Goal: Information Seeking & Learning: Compare options

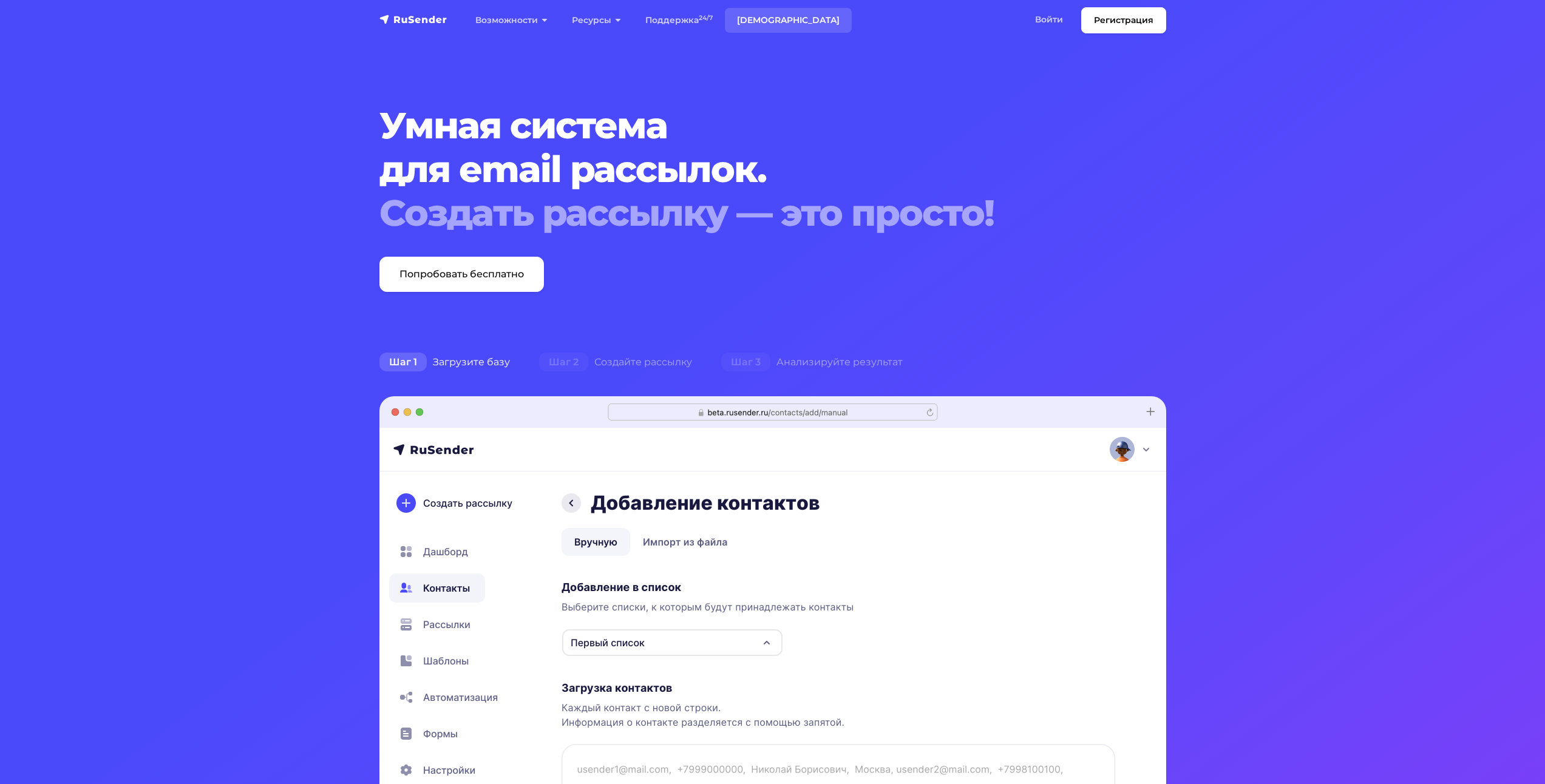
click at [770, 10] on link "[DEMOGRAPHIC_DATA]" at bounding box center [788, 20] width 127 height 25
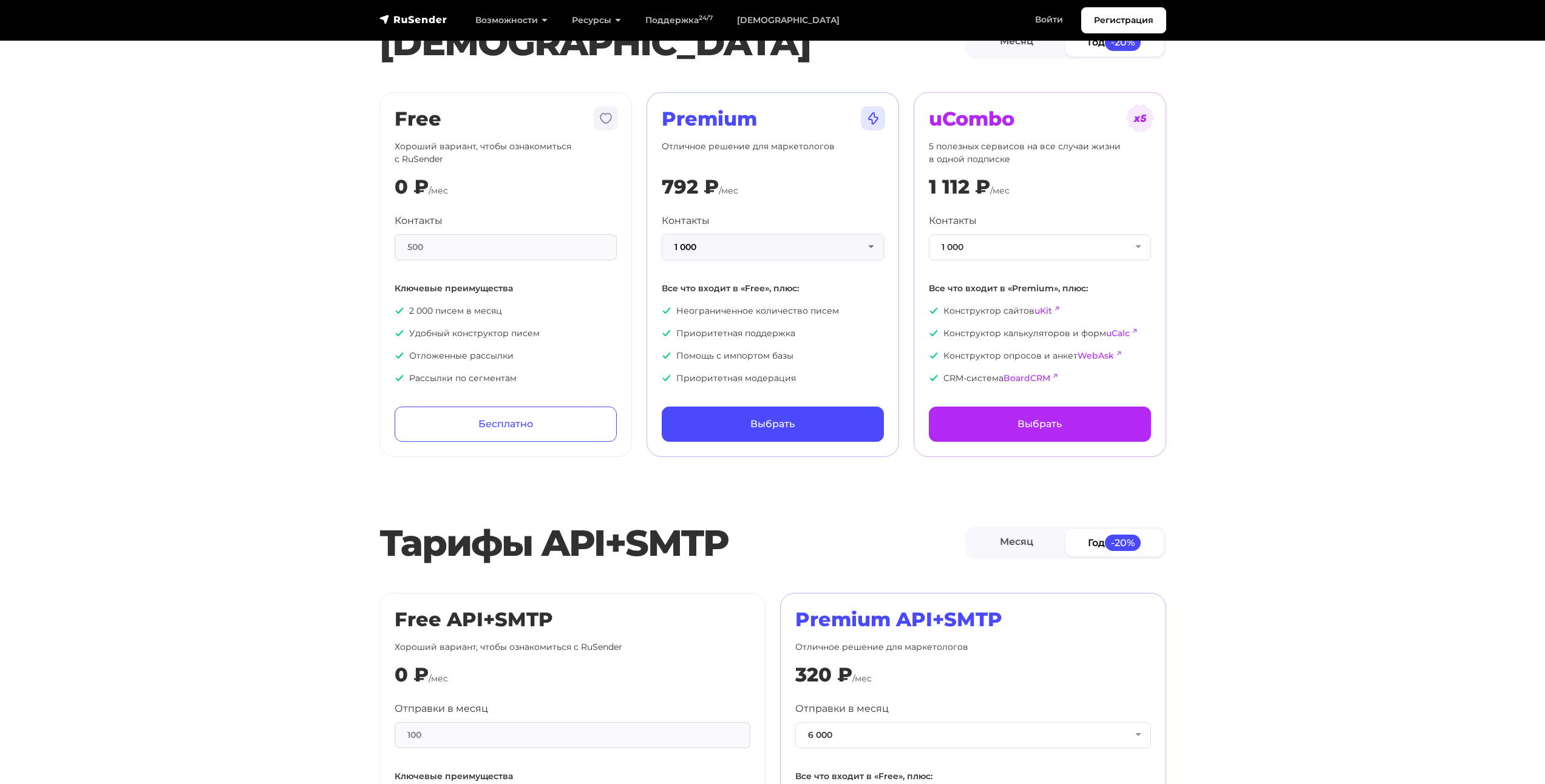
click at [807, 243] on button "1 000" at bounding box center [772, 247] width 222 height 26
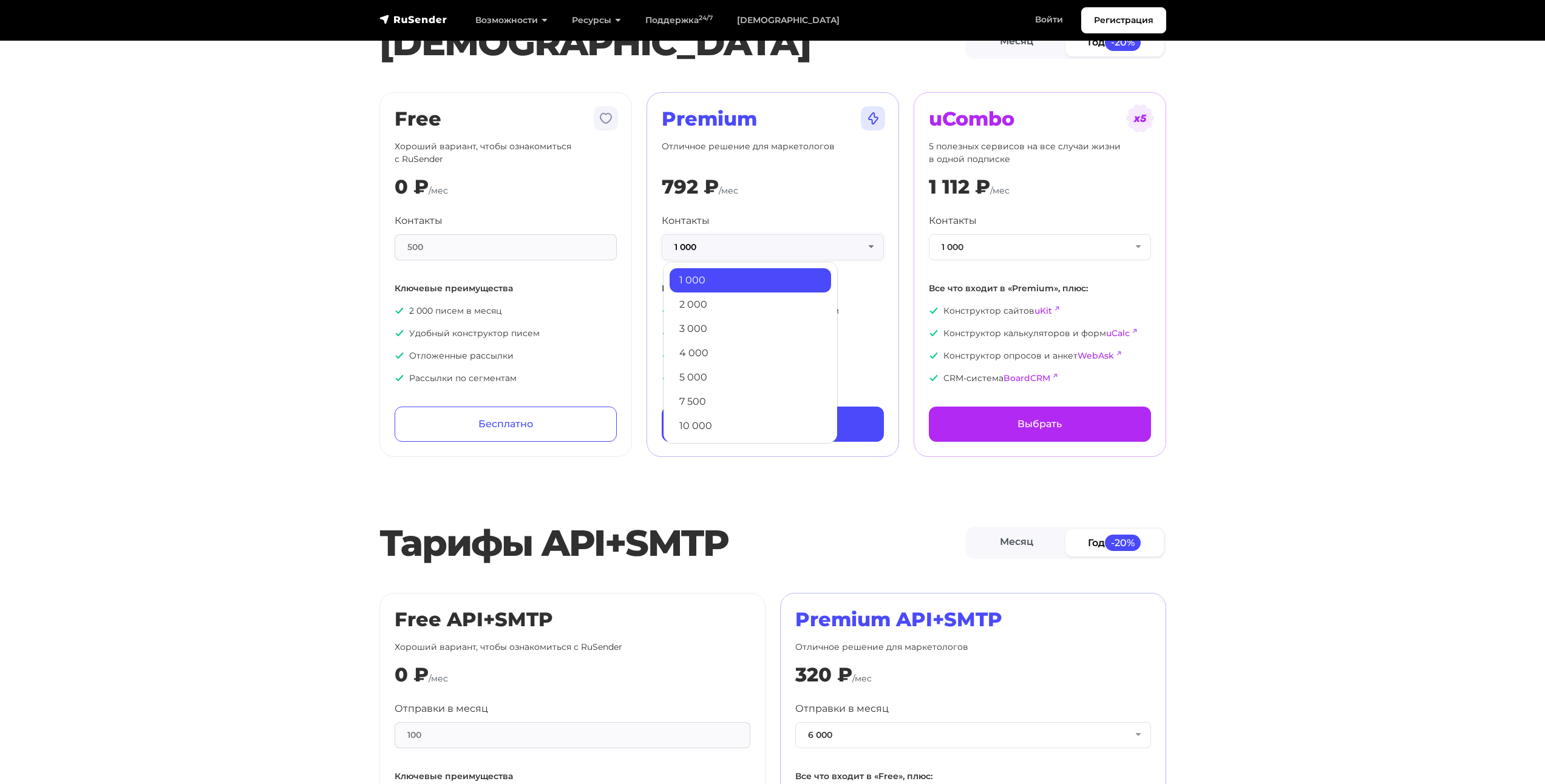
click at [807, 243] on button "1 000" at bounding box center [772, 247] width 222 height 26
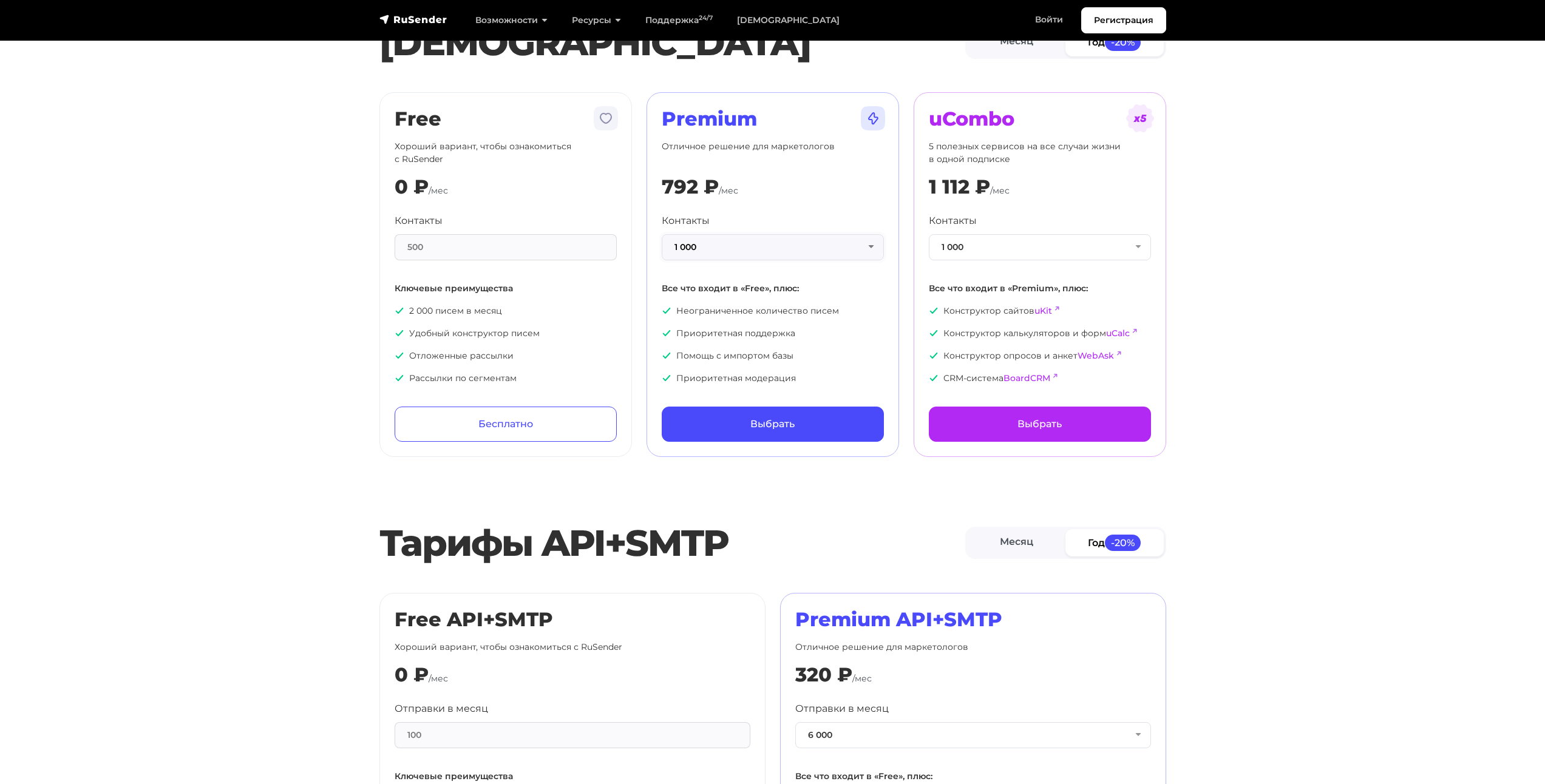
click at [807, 243] on button "1 000" at bounding box center [772, 247] width 222 height 26
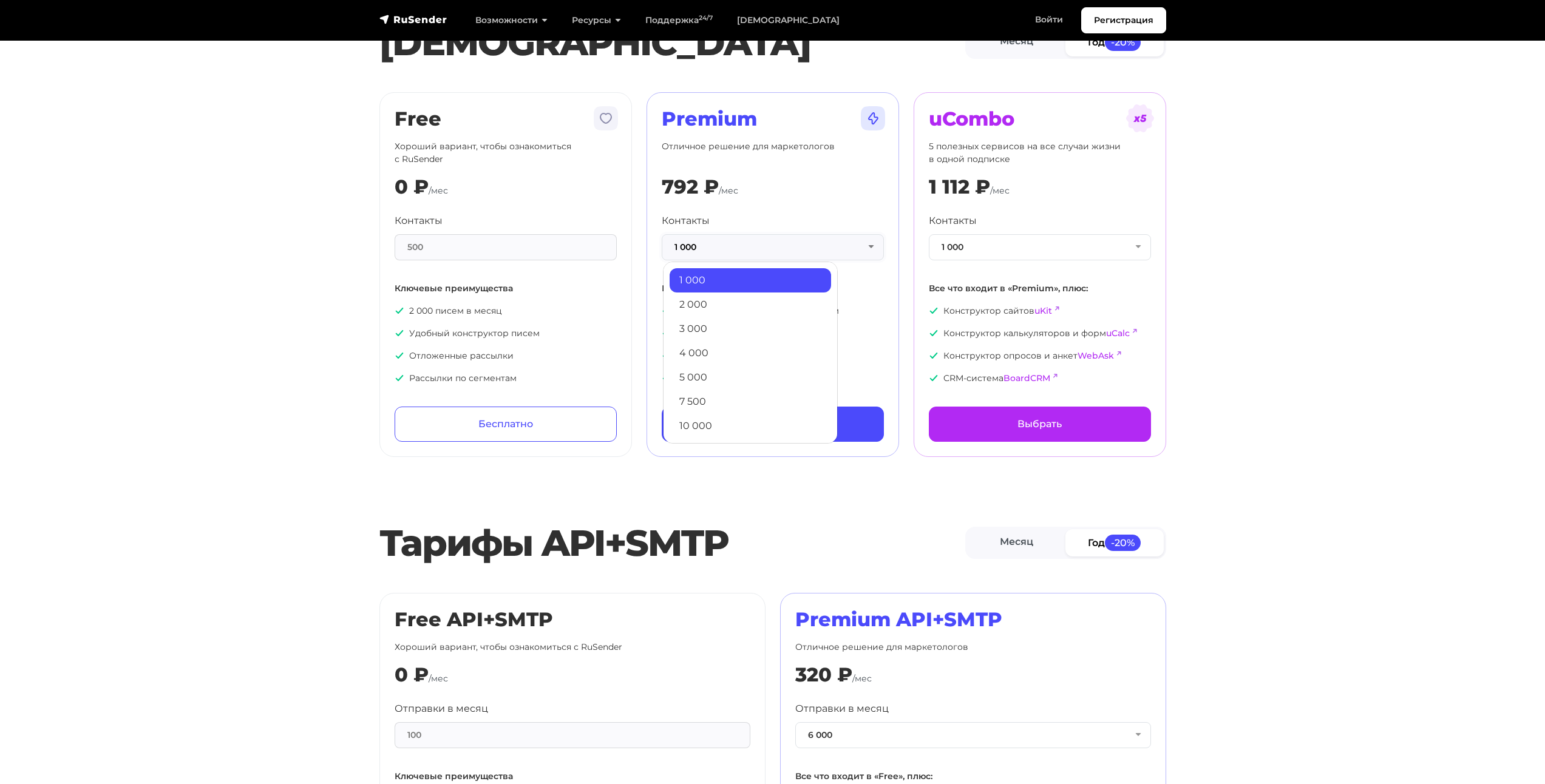
click at [807, 243] on button "1 000" at bounding box center [772, 247] width 222 height 26
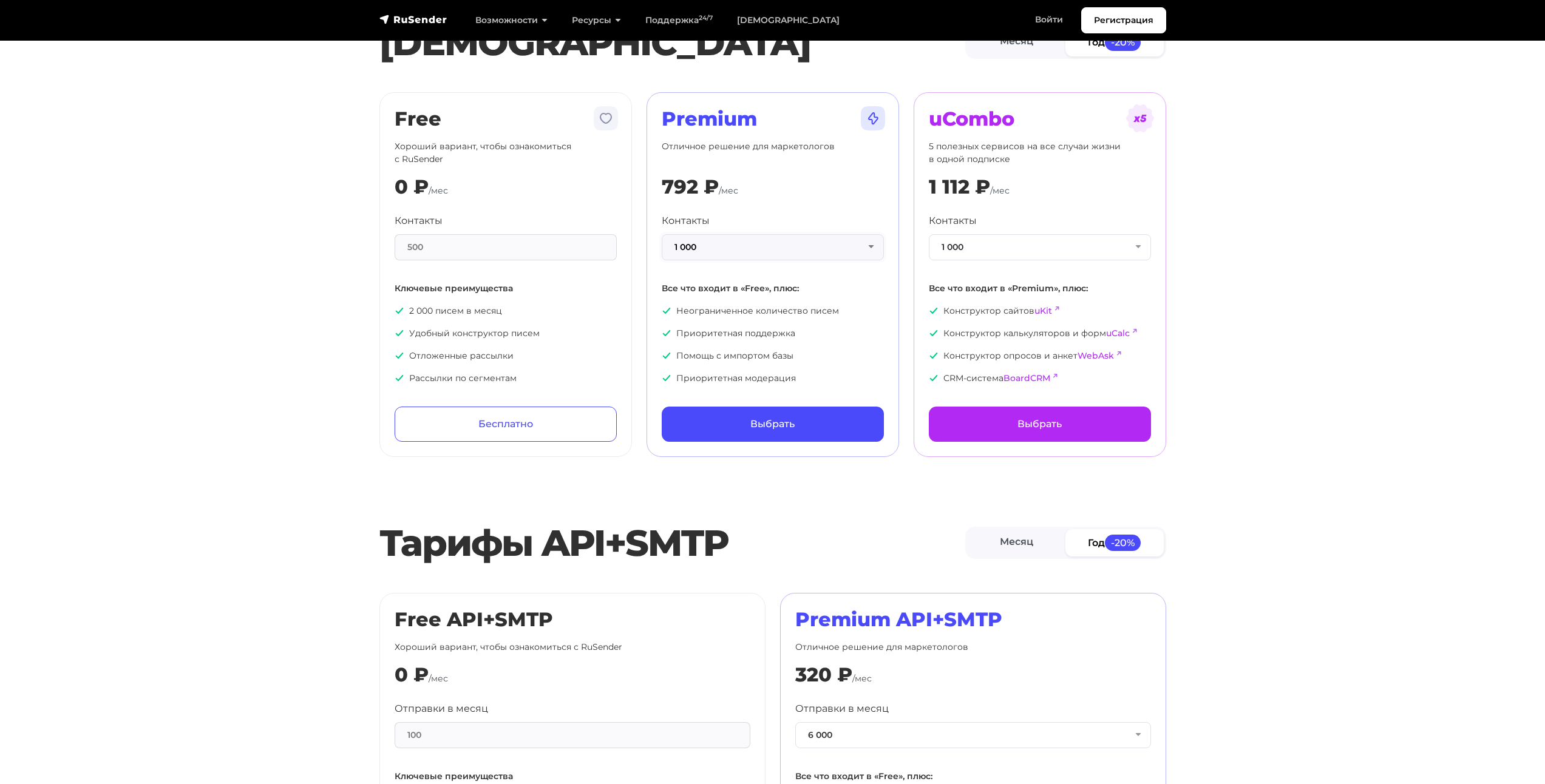
click at [807, 243] on button "1 000" at bounding box center [772, 247] width 222 height 26
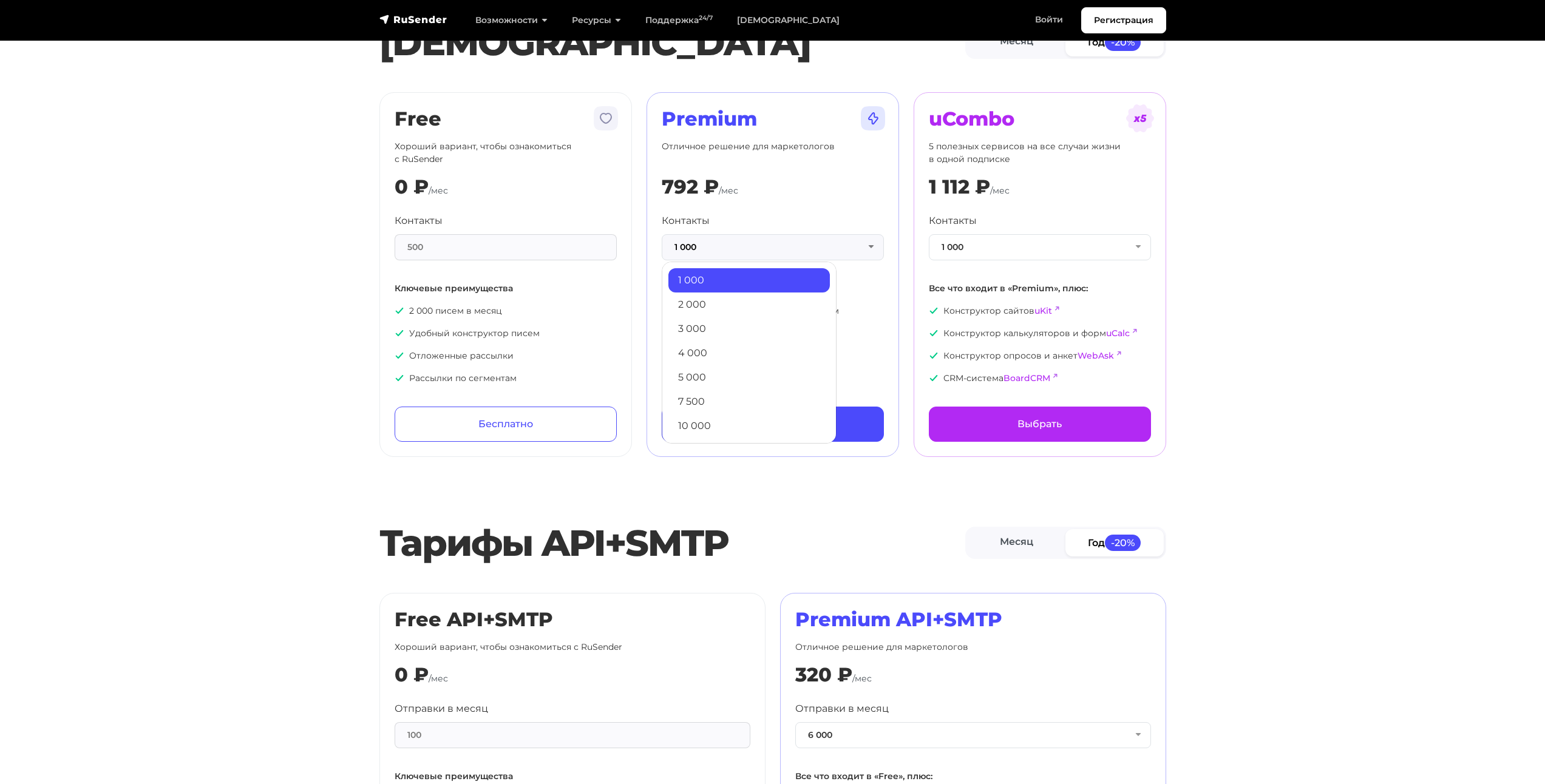
click at [1244, 367] on section "[PERSON_NAME] Год -20% Free Хороший вариант, чтобы ознакомиться с RuSender 0 ₽ …" at bounding box center [772, 236] width 1545 height 442
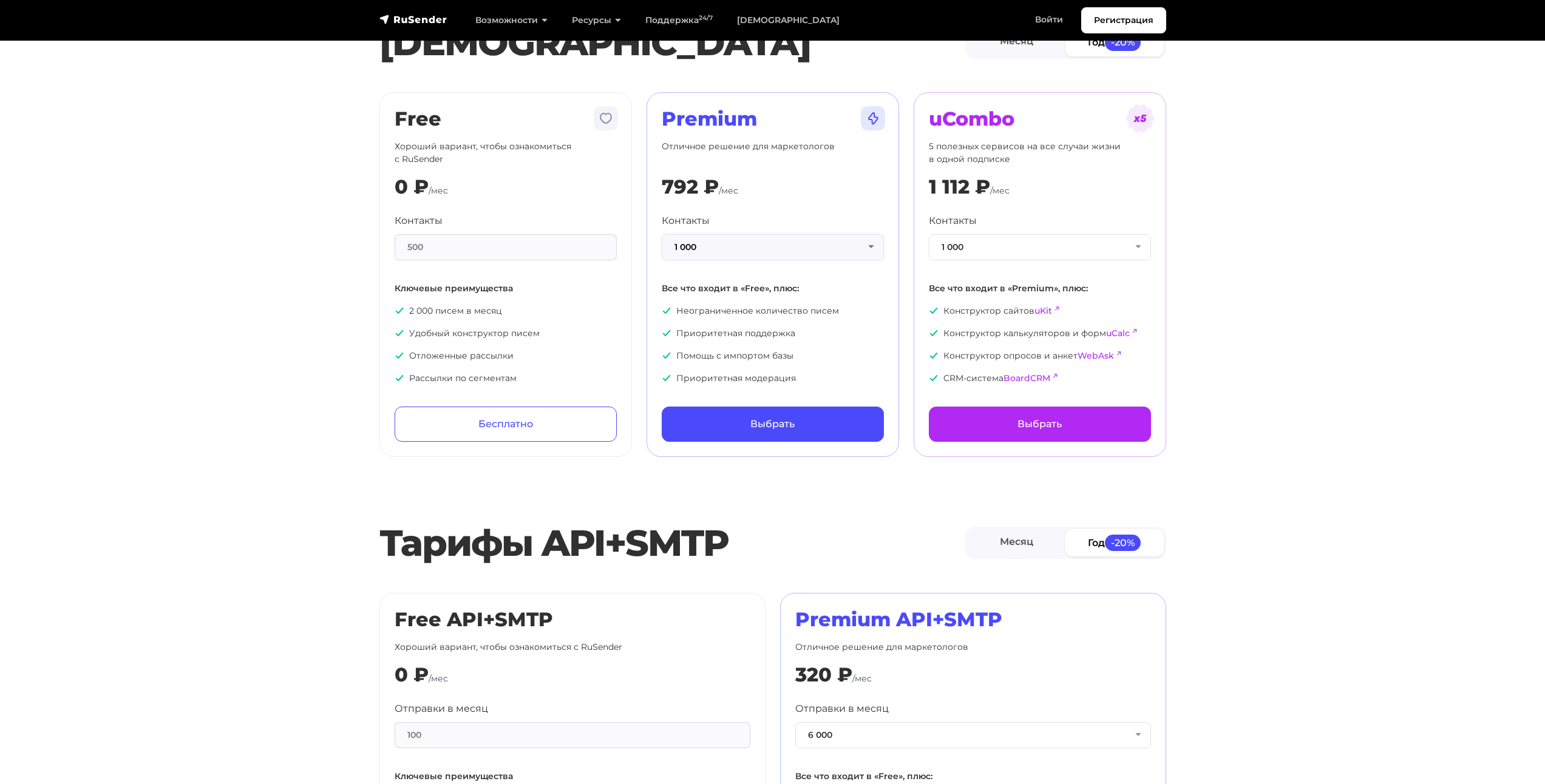
click at [759, 241] on button "1 000" at bounding box center [772, 247] width 222 height 26
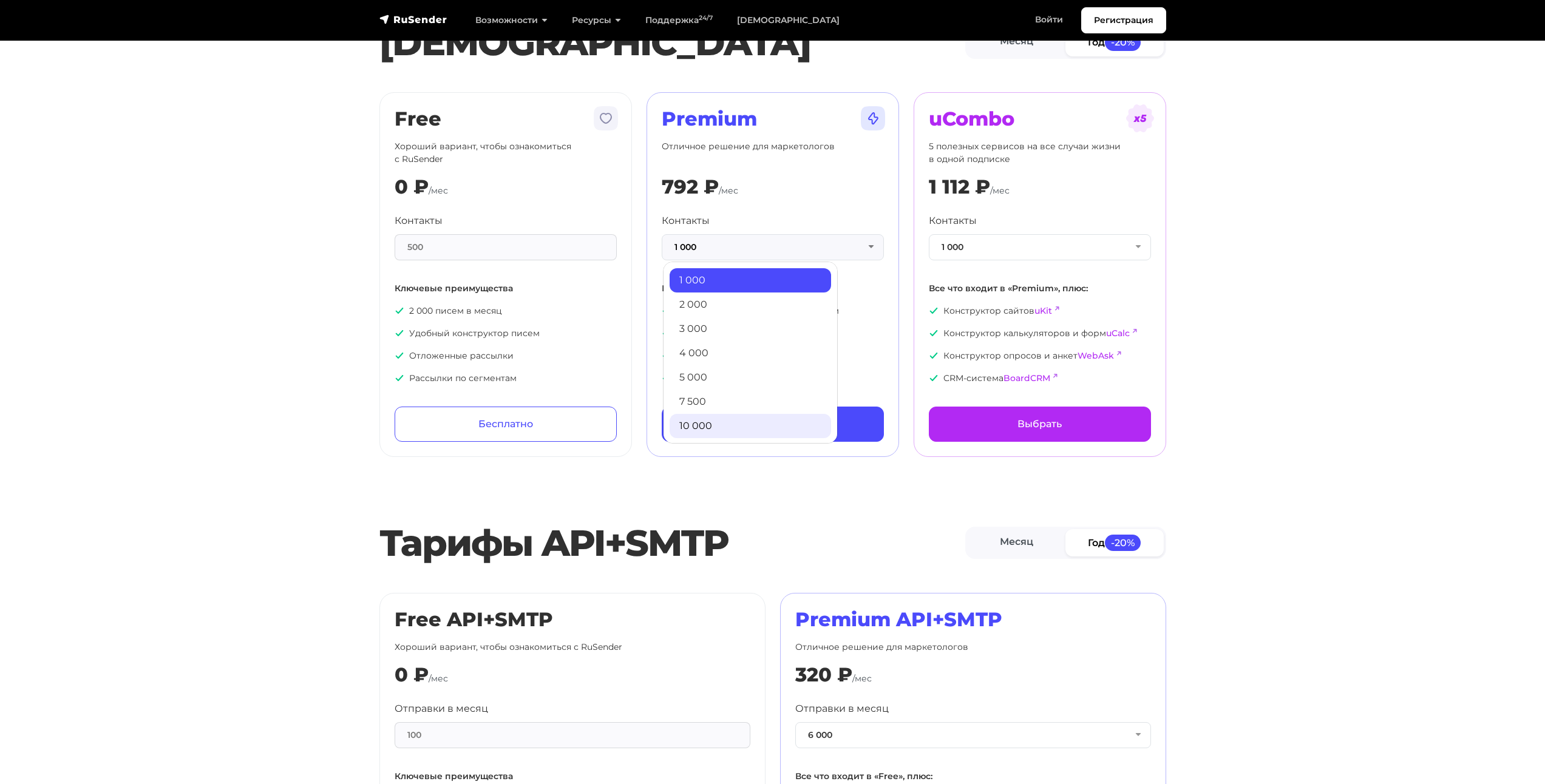
click at [709, 419] on link "10 000" at bounding box center [750, 426] width 161 height 24
